Goal: Find specific page/section: Find specific page/section

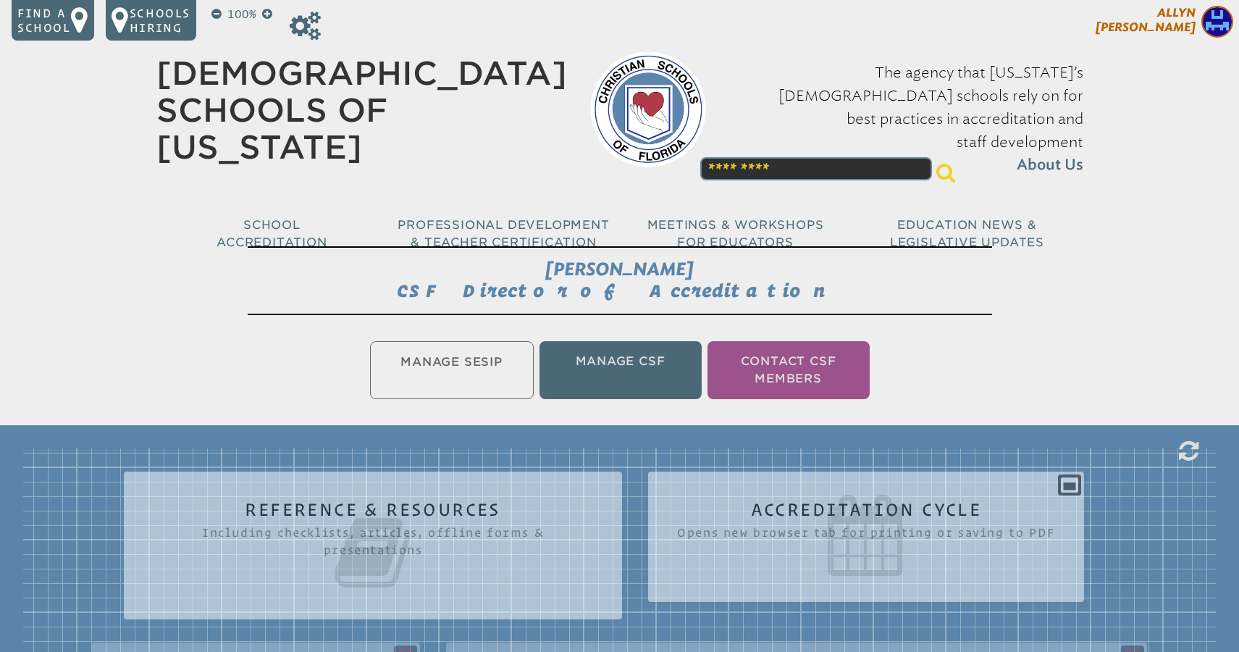
click at [1168, 24] on span "[PERSON_NAME]" at bounding box center [1145, 20] width 100 height 28
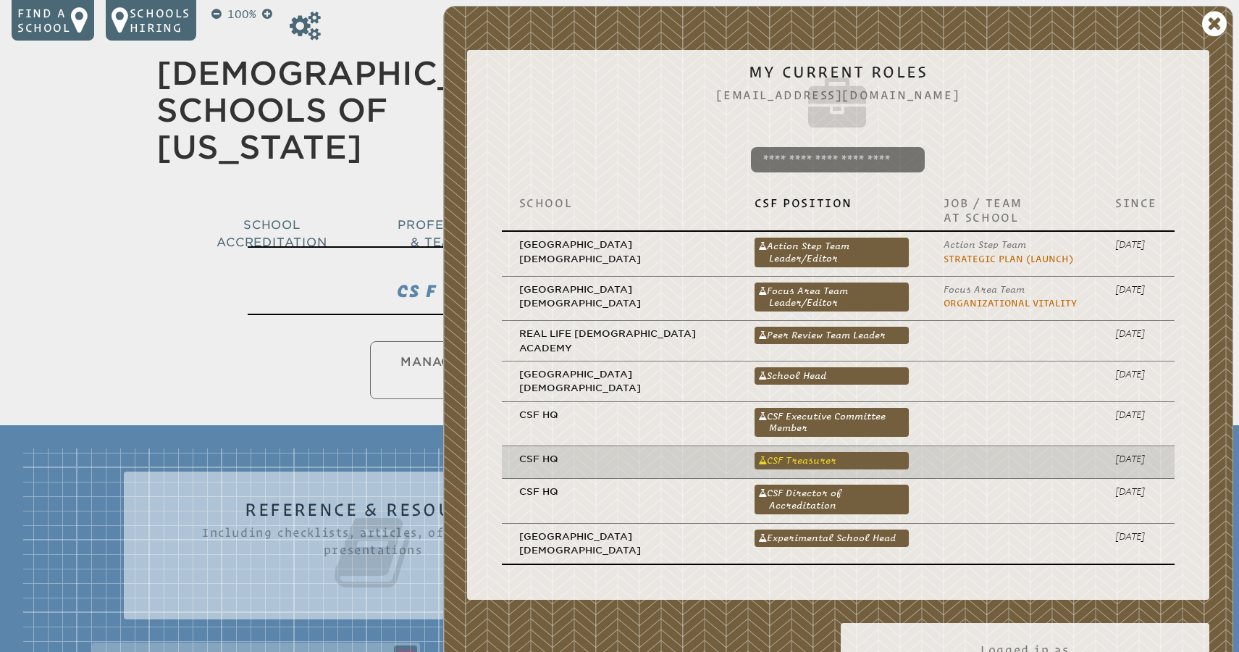
click at [788, 452] on link "CSF Treasurer" at bounding box center [831, 460] width 154 height 17
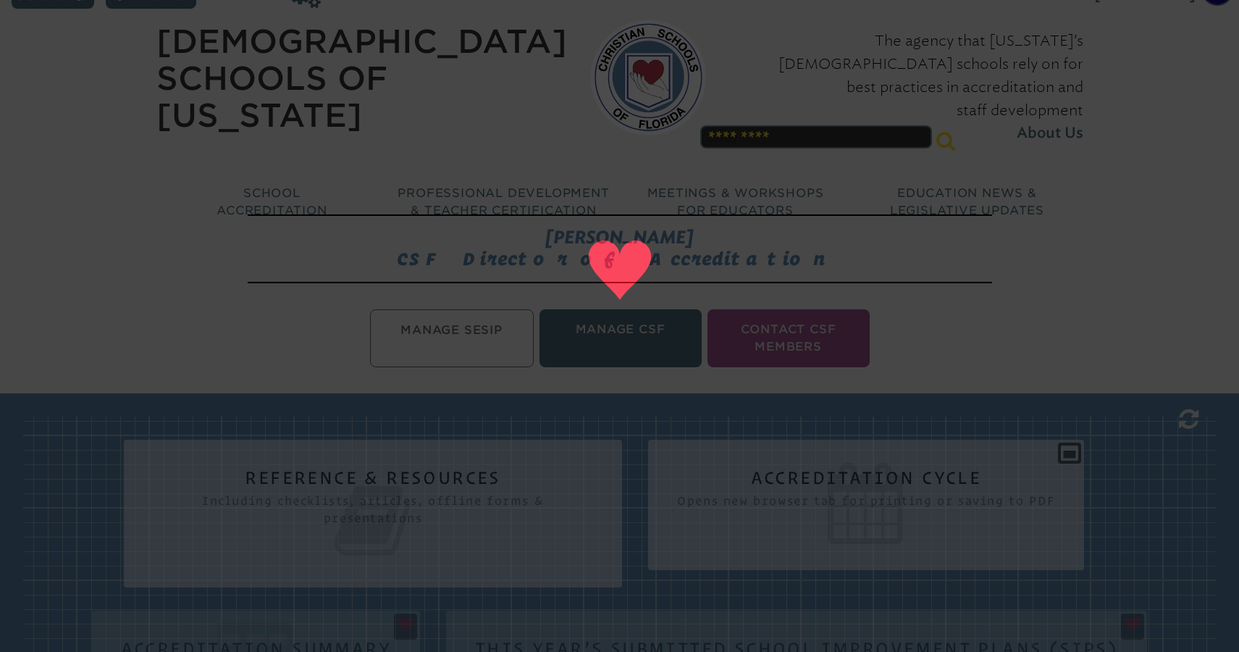
scroll to position [45, 0]
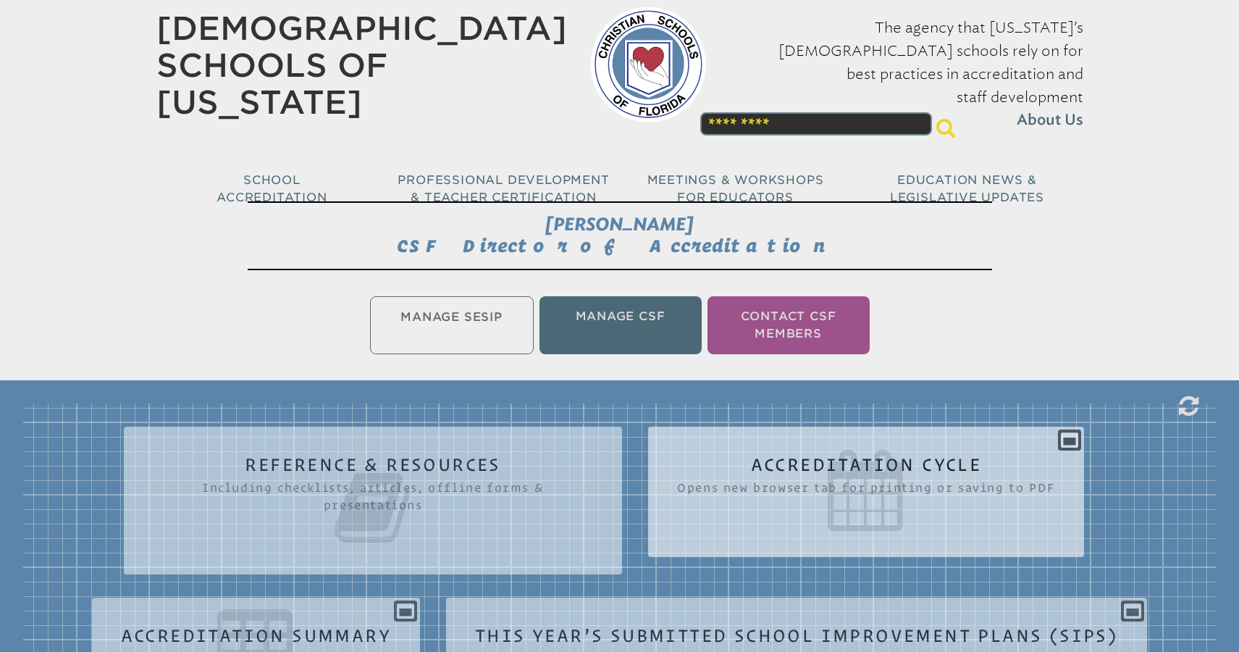
click at [870, 471] on icon at bounding box center [866, 490] width 378 height 81
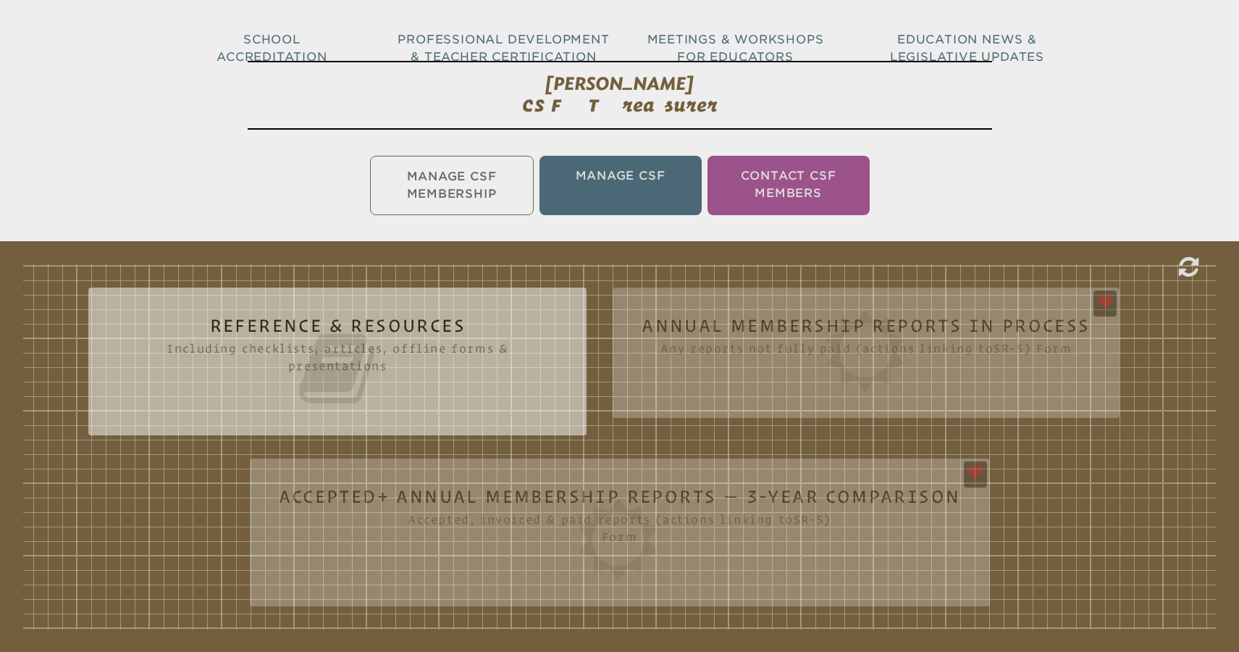
scroll to position [129, 0]
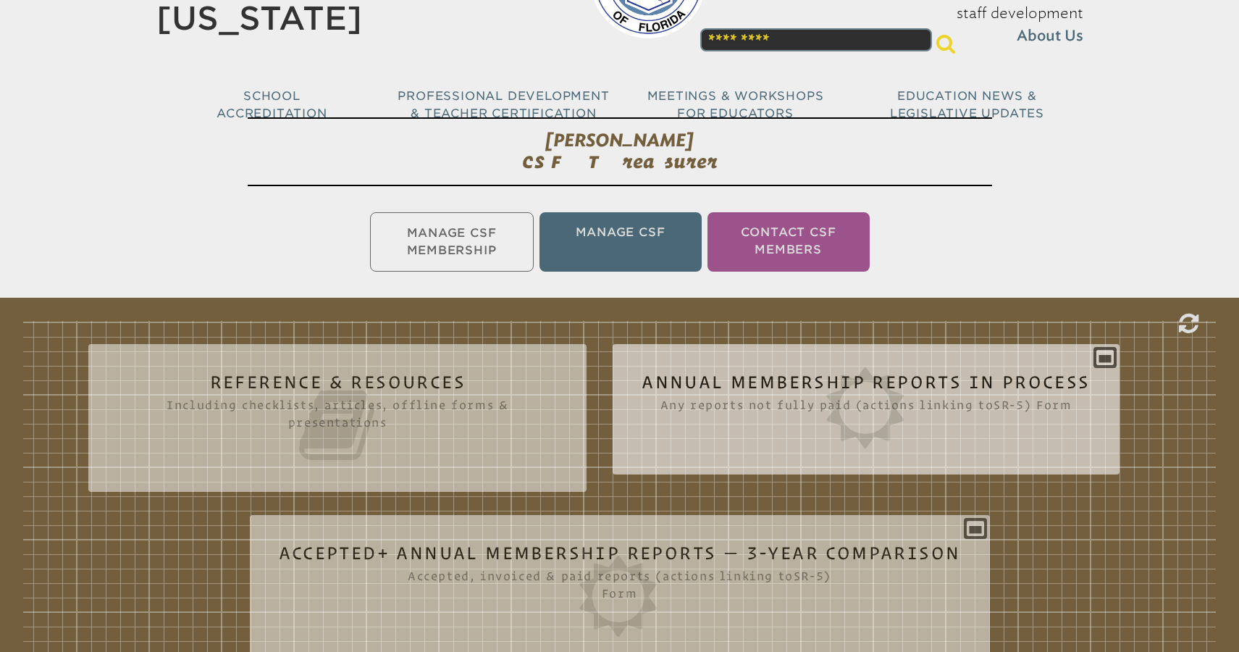
click at [890, 387] on icon at bounding box center [865, 407] width 448 height 81
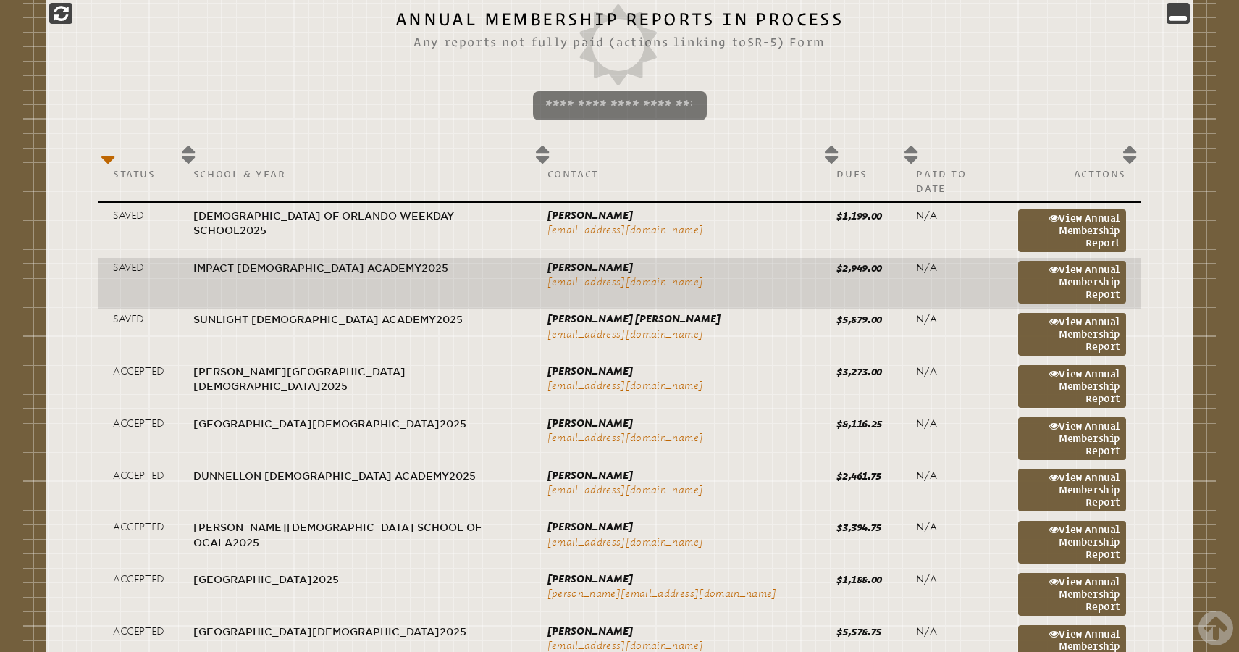
scroll to position [691, 0]
